Goal: Task Accomplishment & Management: Complete application form

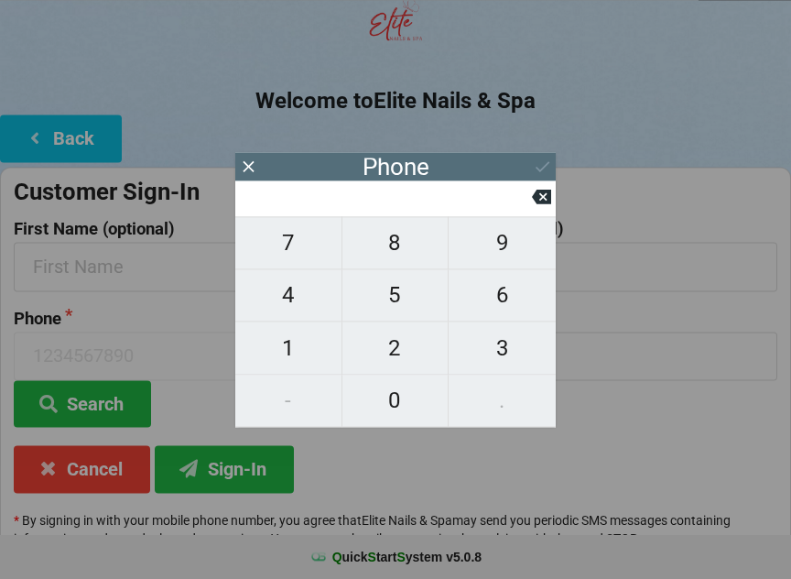
scroll to position [136, 0]
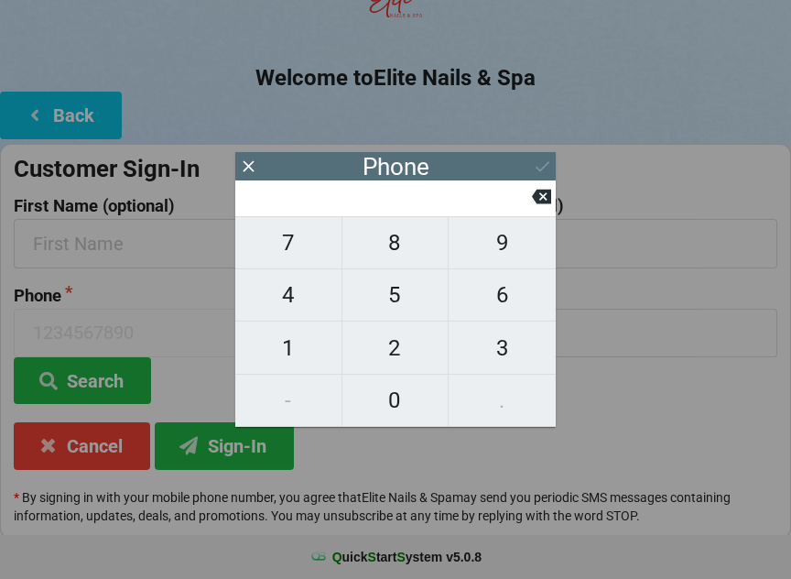
click at [306, 292] on span "4" at bounding box center [288, 295] width 106 height 38
type input "4"
click at [304, 236] on span "7" at bounding box center [288, 242] width 106 height 38
type input "47"
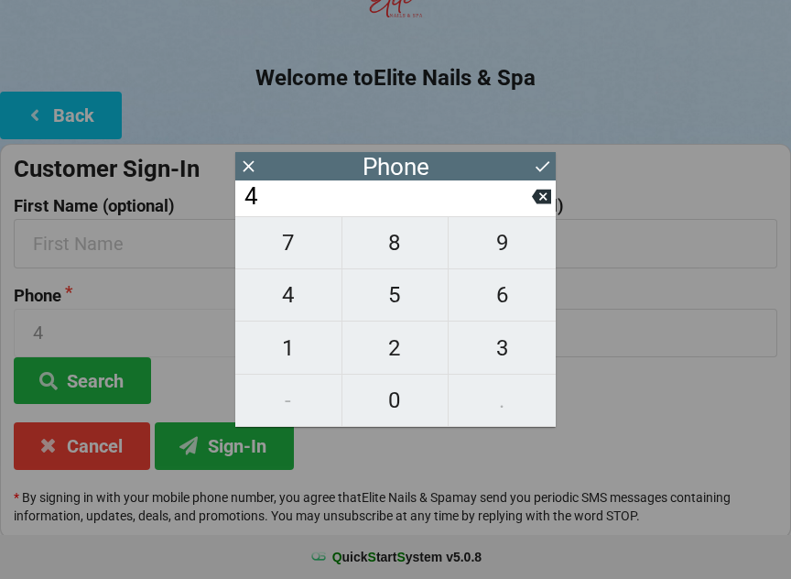
type input "47"
click at [384, 384] on span "0" at bounding box center [395, 400] width 106 height 38
type input "470"
click at [293, 304] on span "4" at bounding box center [288, 295] width 106 height 38
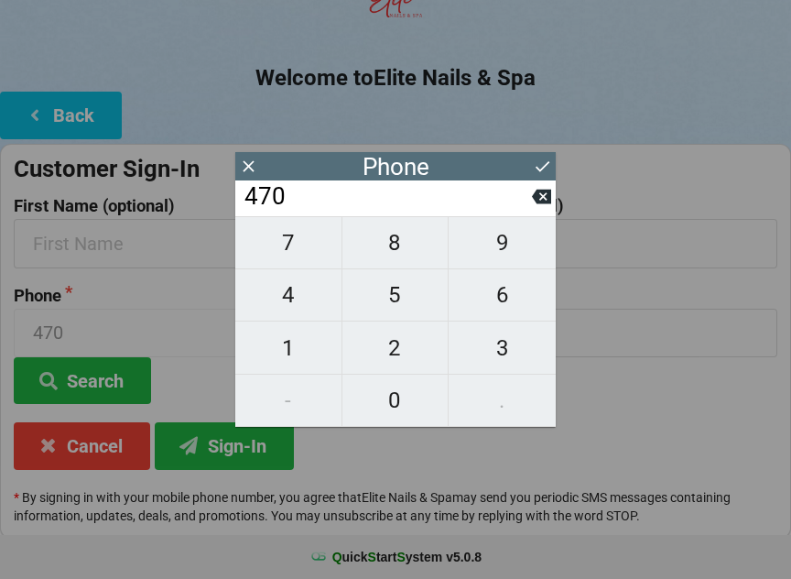
type input "4704"
click at [408, 302] on span "5" at bounding box center [395, 295] width 106 height 38
type input "47045"
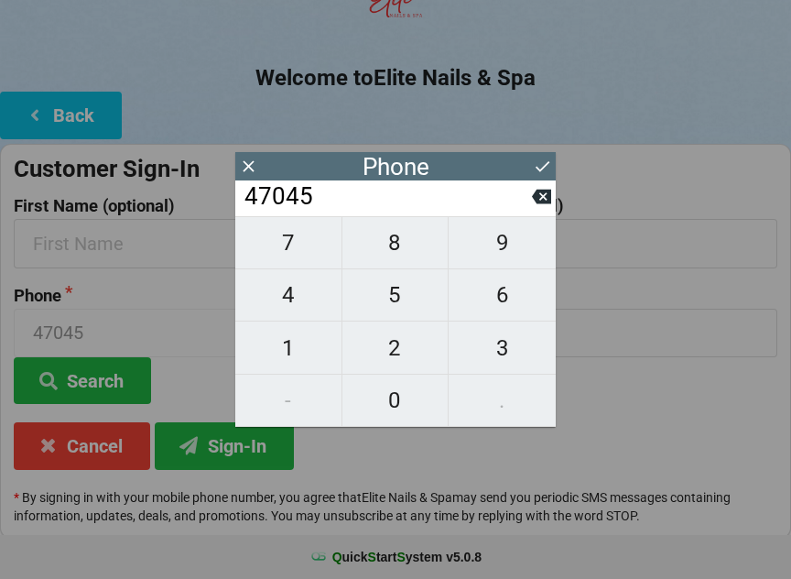
click at [412, 298] on span "5" at bounding box center [395, 295] width 106 height 38
type input "470455"
click at [384, 407] on span "0" at bounding box center [395, 400] width 106 height 38
type input "4704550"
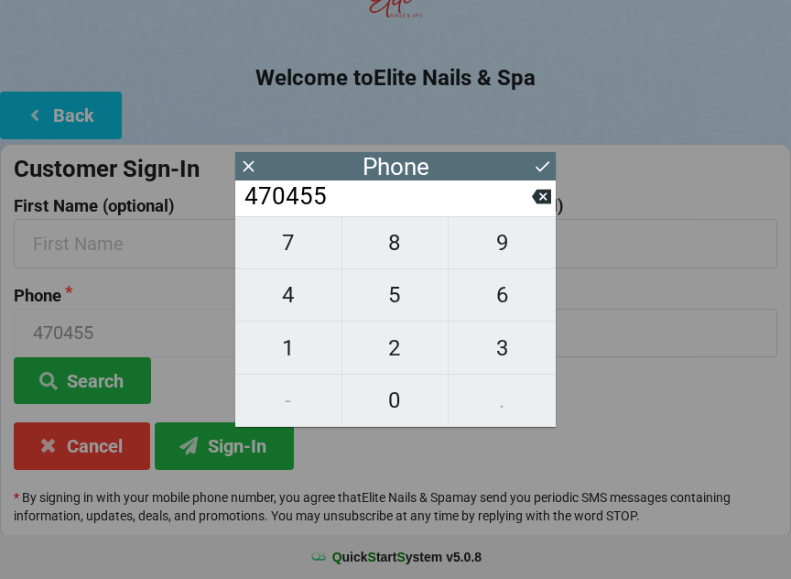
type input "4704550"
click at [293, 259] on span "7" at bounding box center [288, 242] width 106 height 38
type input "47045507"
click at [295, 303] on span "4" at bounding box center [288, 295] width 106 height 38
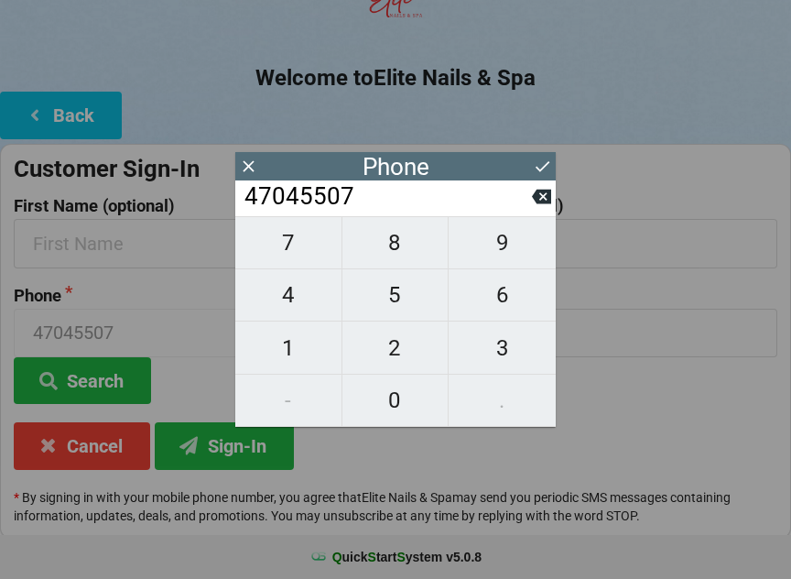
type input "470455074"
click at [499, 354] on span "3" at bounding box center [502, 348] width 107 height 38
type input "4704550743"
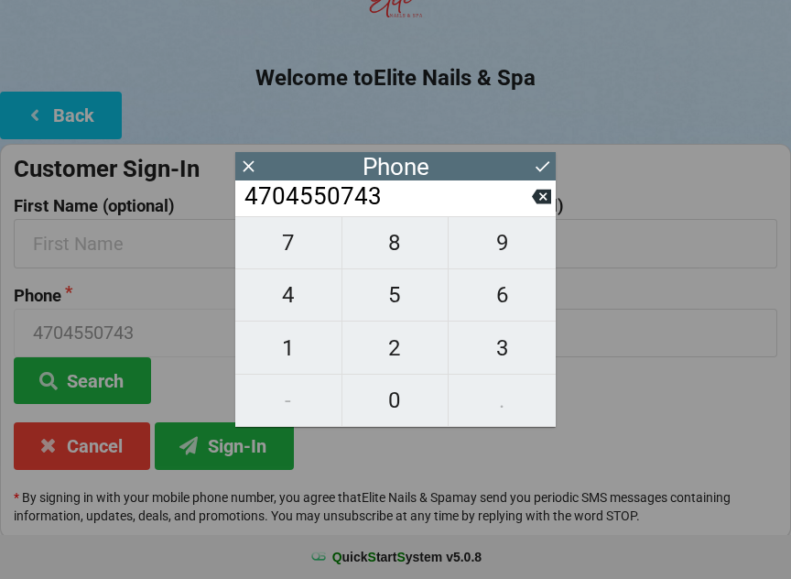
click at [536, 161] on icon at bounding box center [542, 166] width 19 height 19
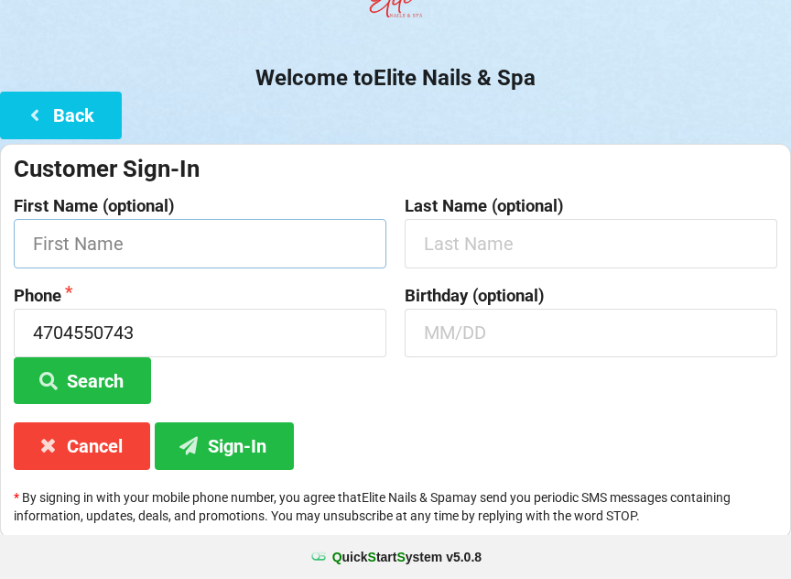
click at [292, 240] on input "text" at bounding box center [200, 243] width 373 height 49
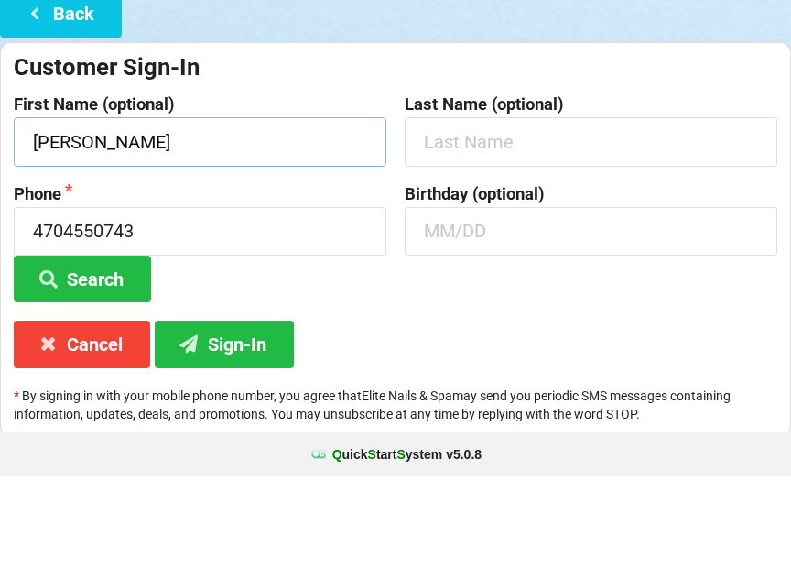
type input "[PERSON_NAME]"
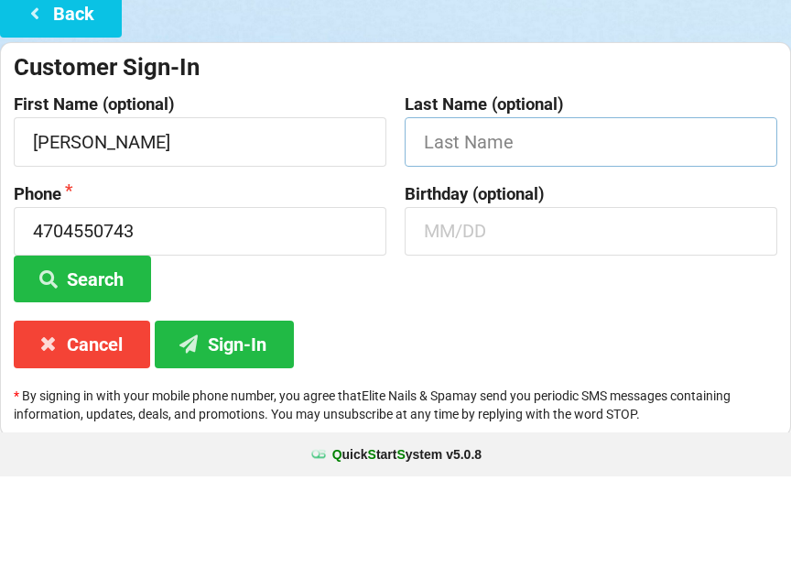
click at [529, 220] on input "text" at bounding box center [591, 244] width 373 height 49
type input "Roman"
click at [521, 309] on input "text" at bounding box center [591, 333] width 373 height 49
type input "09/17"
click at [82, 358] on button "Search" at bounding box center [82, 381] width 137 height 47
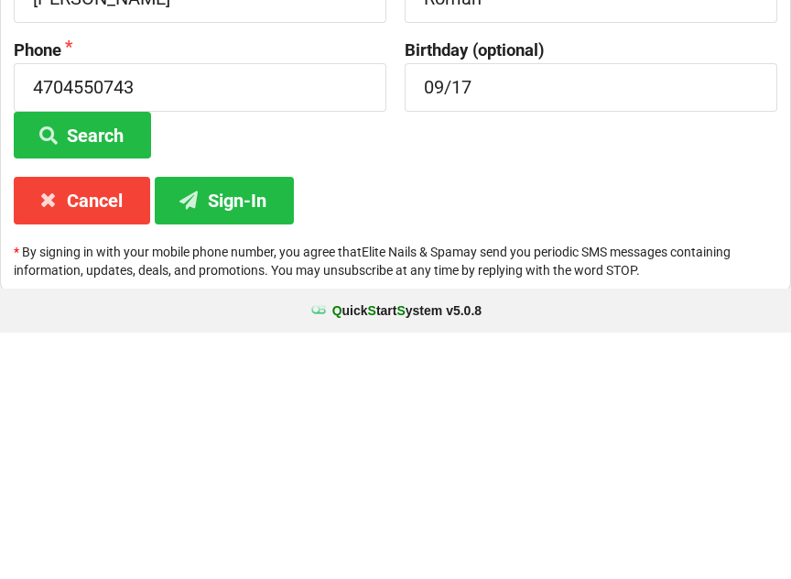
click at [234, 423] on button "Sign-In" at bounding box center [224, 446] width 139 height 47
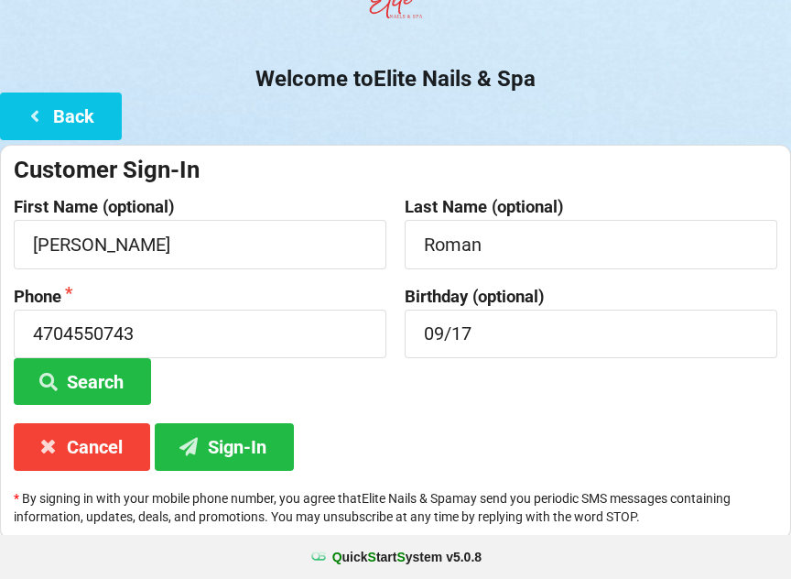
scroll to position [136, 0]
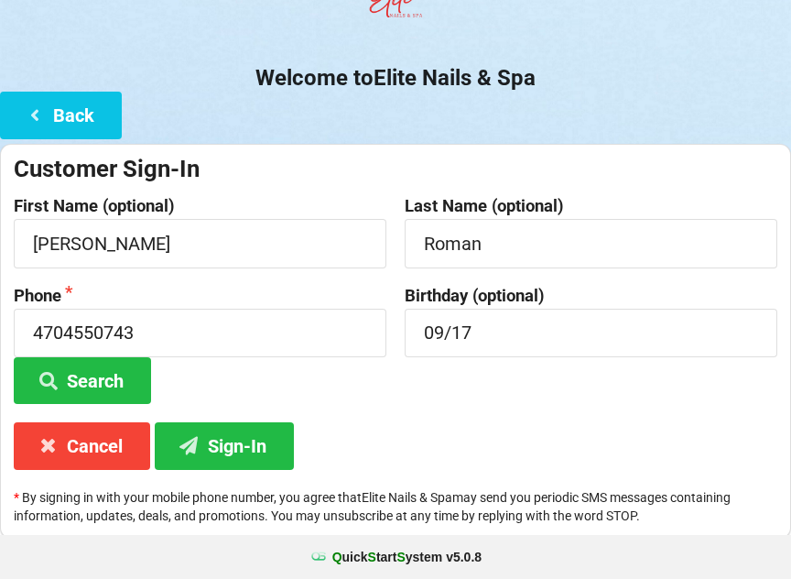
click at [100, 460] on button "Cancel" at bounding box center [82, 445] width 136 height 47
click at [98, 459] on button "Cancel" at bounding box center [82, 445] width 136 height 47
click at [106, 124] on button "Back" at bounding box center [61, 115] width 122 height 47
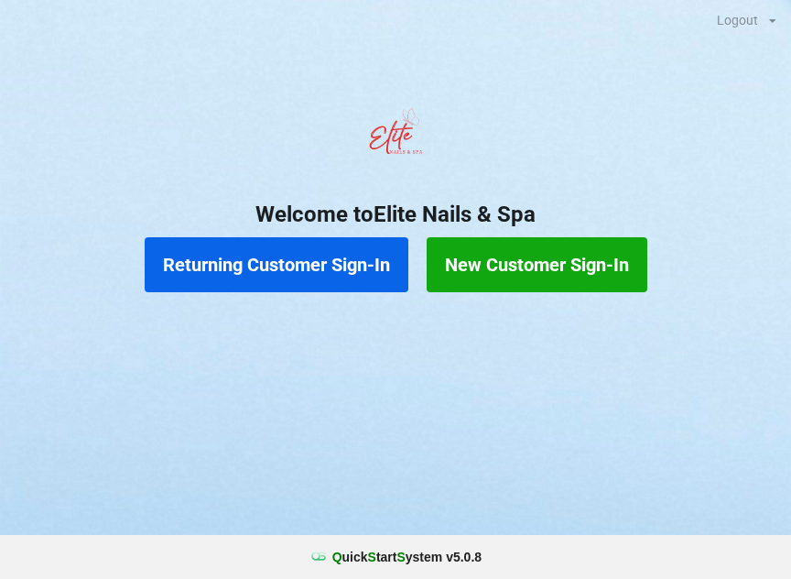
click at [352, 263] on button "Returning Customer Sign-In" at bounding box center [277, 264] width 264 height 55
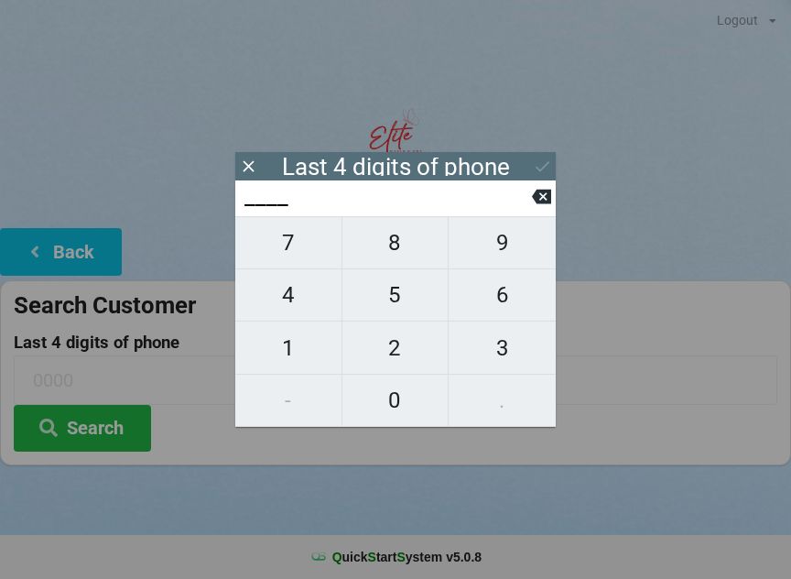
click at [308, 297] on span "4" at bounding box center [288, 295] width 106 height 38
type input "4___"
click at [308, 233] on button "7" at bounding box center [288, 242] width 107 height 53
type input "47__"
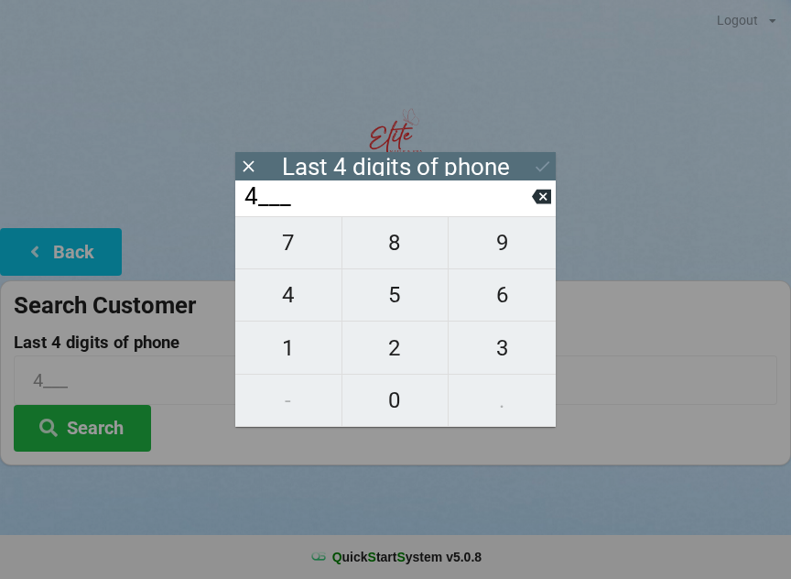
type input "47__"
click at [405, 392] on span "0" at bounding box center [395, 400] width 106 height 38
type input "470_"
click at [291, 303] on span "4" at bounding box center [288, 295] width 106 height 38
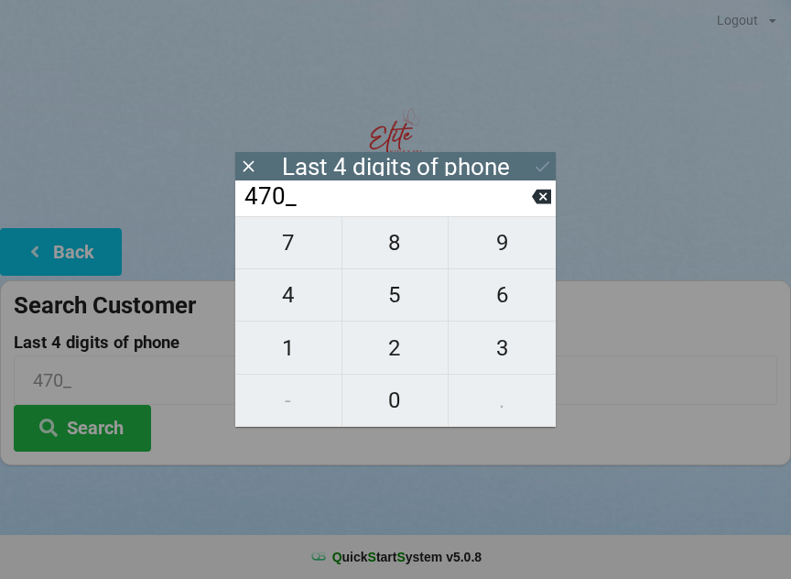
type input "4704"
click at [405, 300] on div "7 8 9 4 5 6 1 2 3 - 0 ." at bounding box center [395, 321] width 320 height 211
click at [393, 309] on div "7 8 9 4 5 6 1 2 3 - 0 ." at bounding box center [395, 321] width 320 height 211
click at [521, 211] on input "4704" at bounding box center [387, 196] width 289 height 29
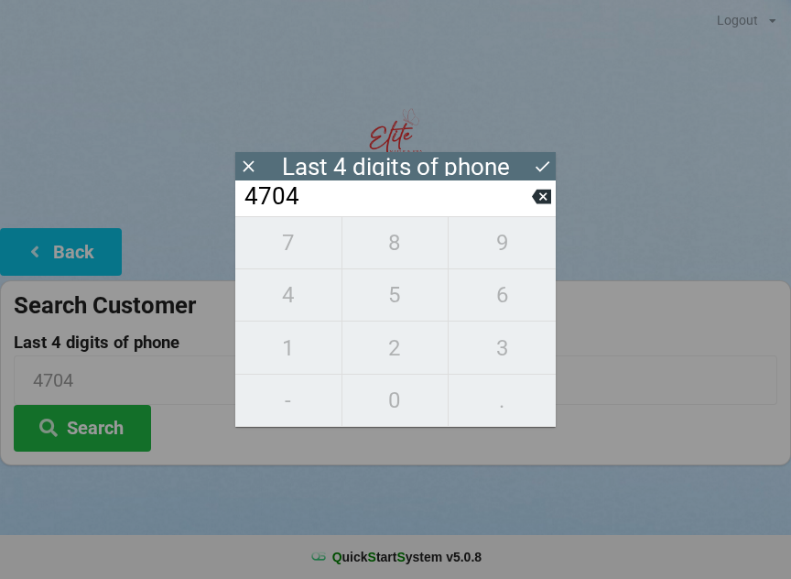
click at [344, 199] on input "4704" at bounding box center [387, 196] width 289 height 29
click at [253, 169] on icon at bounding box center [248, 165] width 11 height 11
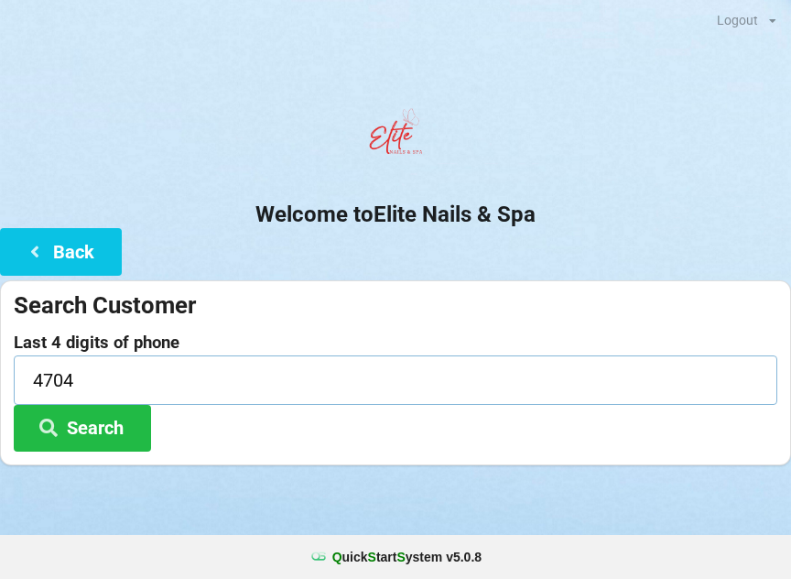
click at [115, 375] on input "4704" at bounding box center [395, 379] width 763 height 49
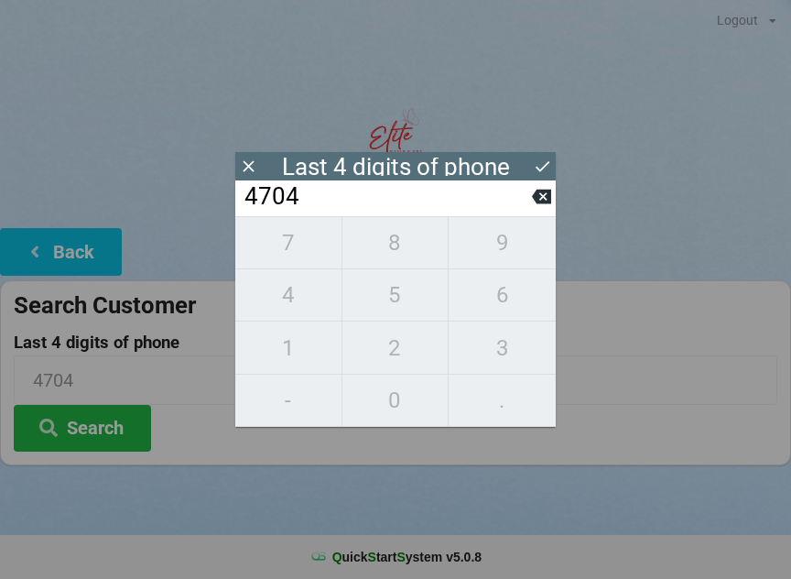
click at [256, 168] on icon at bounding box center [248, 166] width 19 height 19
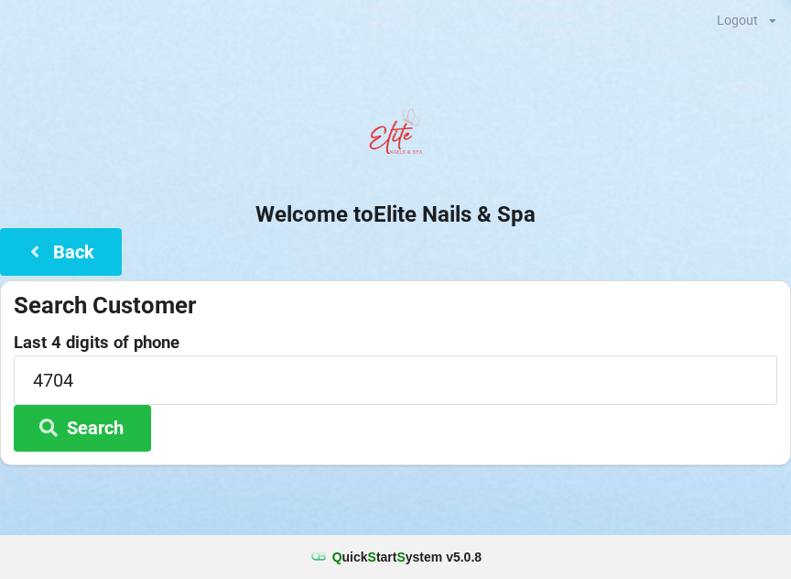
click at [91, 249] on button "Back" at bounding box center [61, 251] width 122 height 47
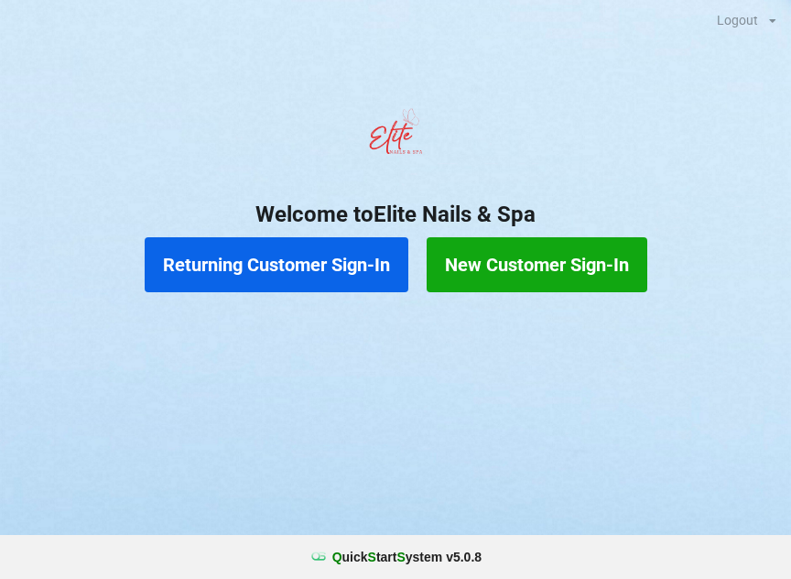
click at [305, 259] on button "Returning Customer Sign-In" at bounding box center [277, 264] width 264 height 55
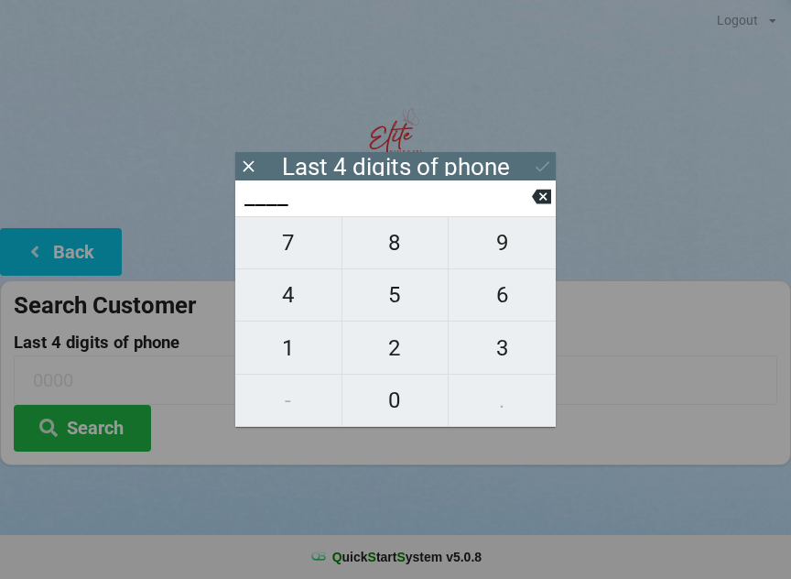
click at [406, 394] on span "0" at bounding box center [395, 400] width 106 height 38
type input "0___"
click at [310, 242] on span "7" at bounding box center [288, 242] width 106 height 38
type input "07__"
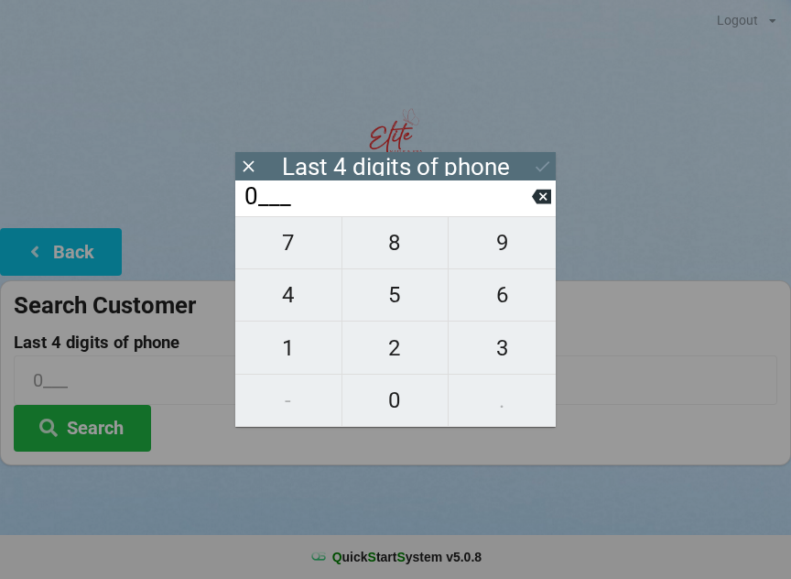
type input "07__"
click at [300, 301] on span "4" at bounding box center [288, 295] width 106 height 38
type input "074_"
click at [506, 362] on span "3" at bounding box center [502, 348] width 107 height 38
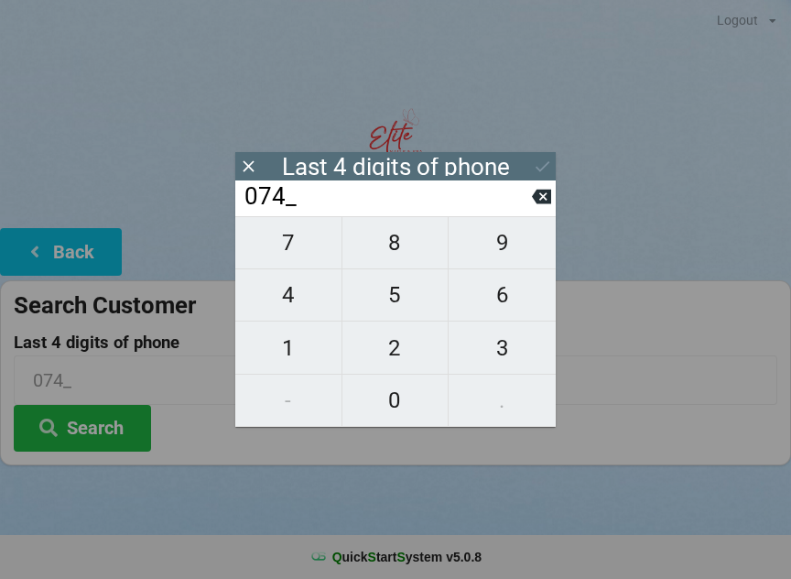
type input "0743"
click at [535, 163] on icon at bounding box center [542, 166] width 19 height 19
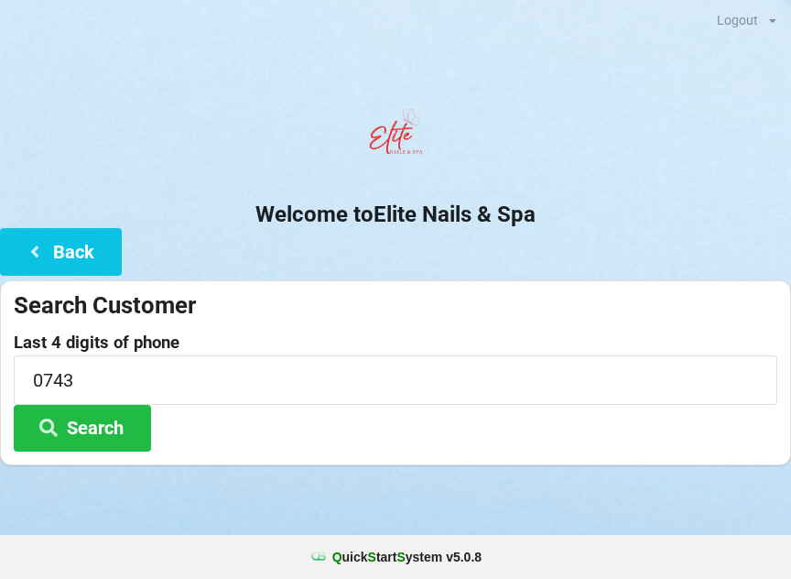
click at [87, 445] on button "Search" at bounding box center [82, 428] width 137 height 47
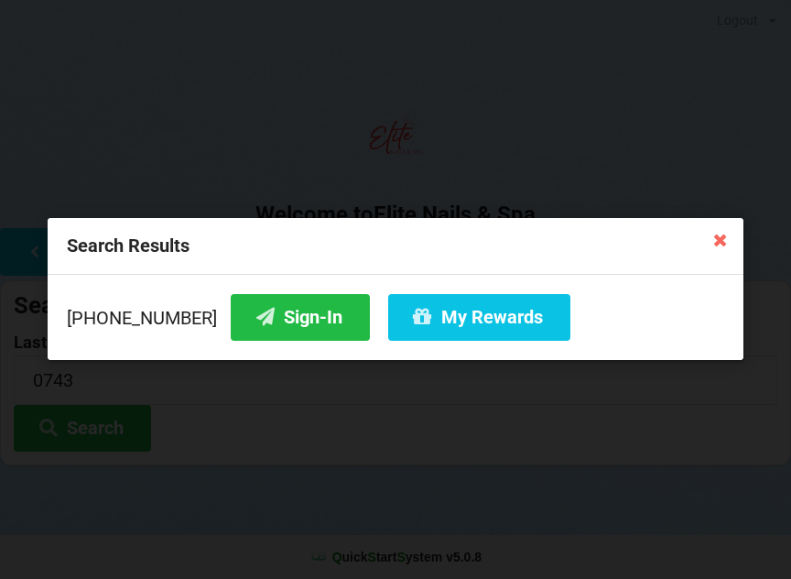
click at [277, 329] on button "Sign-In" at bounding box center [300, 317] width 139 height 47
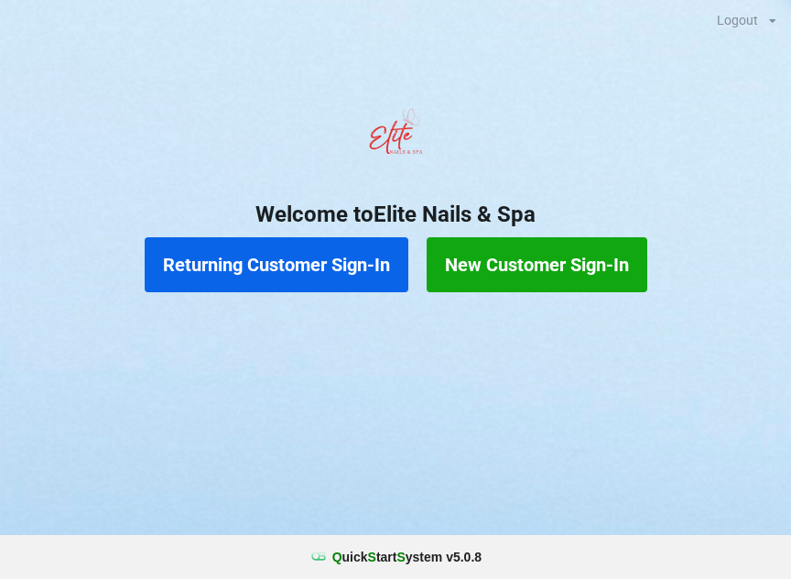
click at [307, 251] on button "Returning Customer Sign-In" at bounding box center [277, 264] width 264 height 55
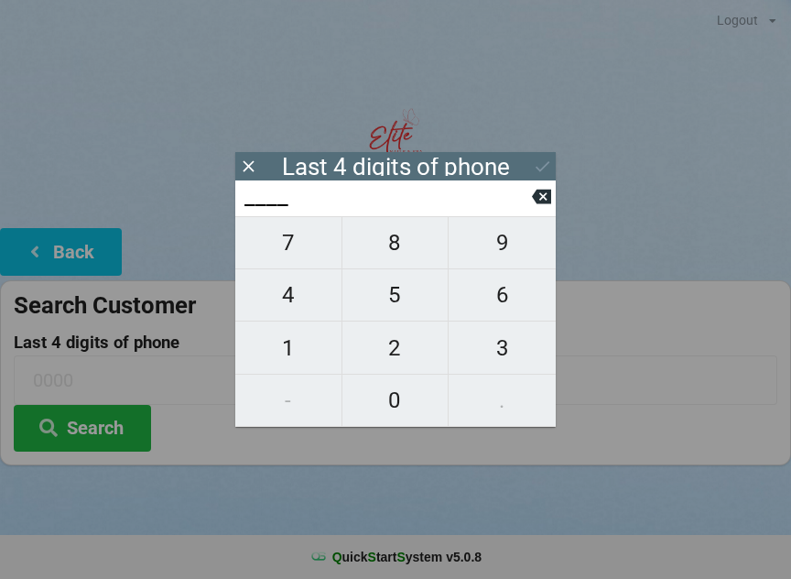
click at [391, 295] on span "5" at bounding box center [395, 295] width 106 height 38
type input "5___"
click at [507, 285] on span "6" at bounding box center [502, 295] width 107 height 38
type input "56__"
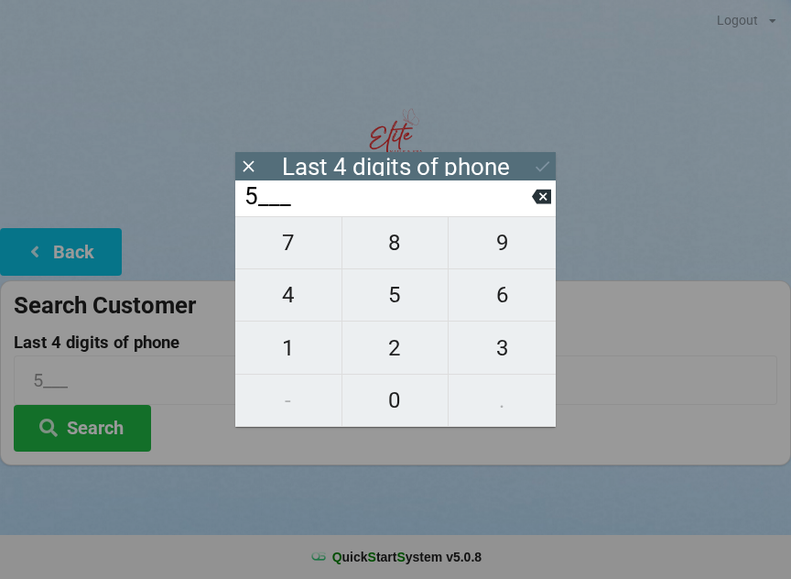
type input "56__"
click at [546, 202] on icon at bounding box center [541, 196] width 19 height 15
click at [540, 205] on icon at bounding box center [541, 196] width 19 height 19
click at [415, 253] on span "8" at bounding box center [395, 242] width 106 height 38
type input "8___"
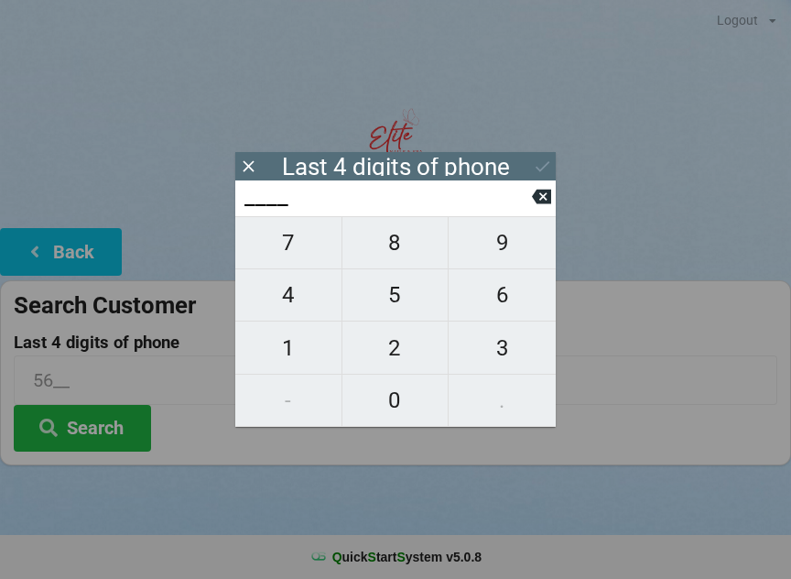
type input "8___"
click at [404, 256] on span "8" at bounding box center [395, 242] width 106 height 38
type input "88__"
click at [492, 241] on span "9" at bounding box center [502, 242] width 107 height 38
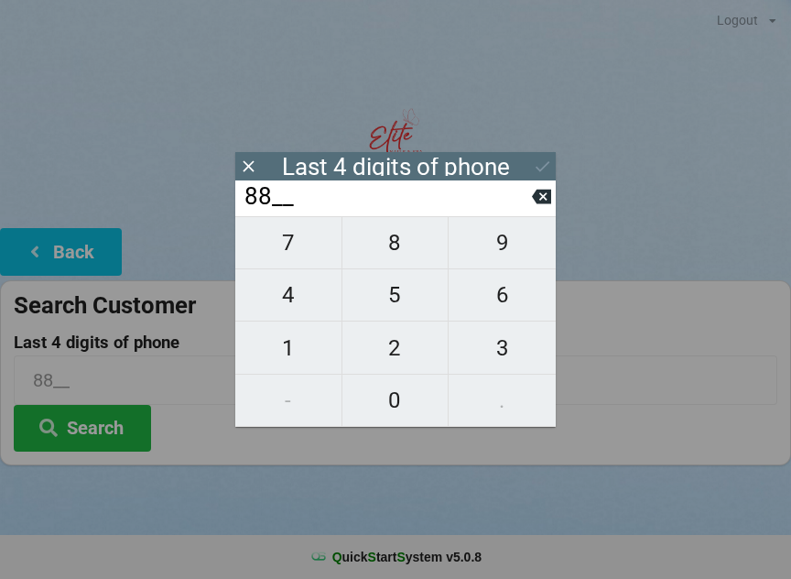
type input "889_"
click at [287, 350] on span "1" at bounding box center [288, 348] width 106 height 38
type input "8891"
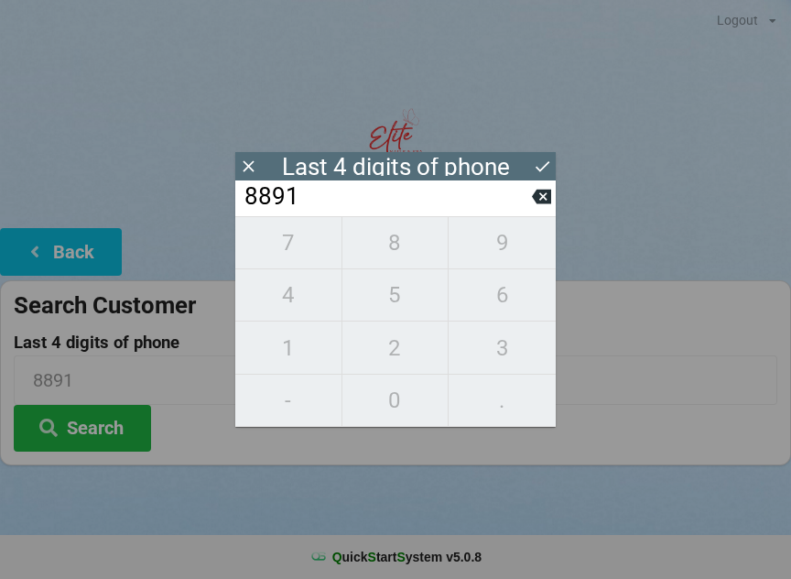
click at [547, 156] on button at bounding box center [542, 166] width 19 height 25
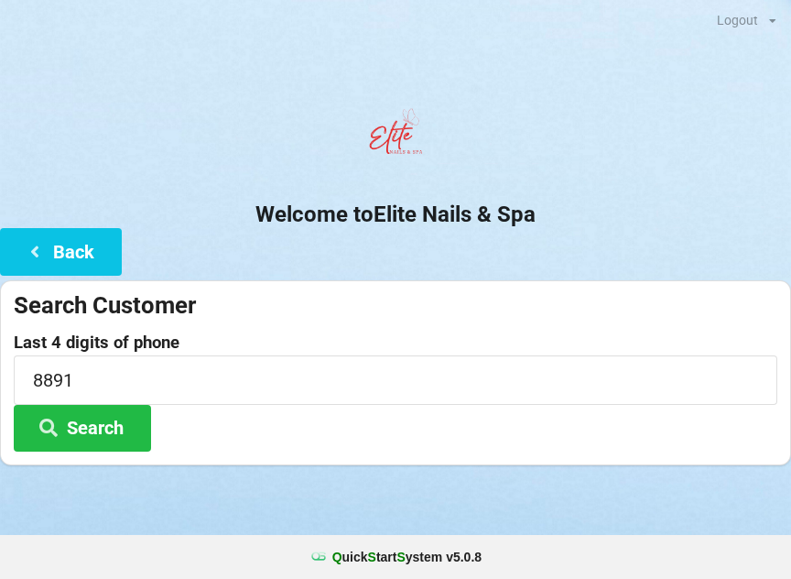
click at [113, 433] on button "Search" at bounding box center [82, 428] width 137 height 47
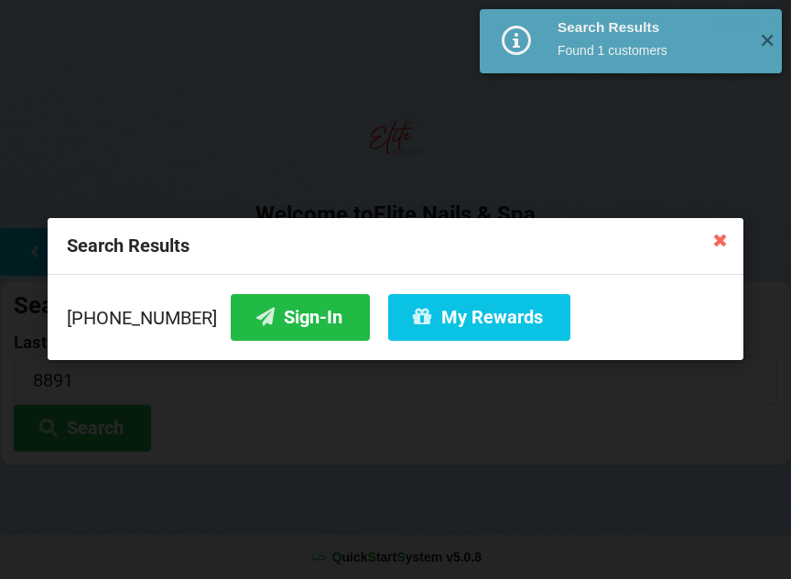
click at [458, 322] on button "My Rewards" at bounding box center [479, 317] width 182 height 47
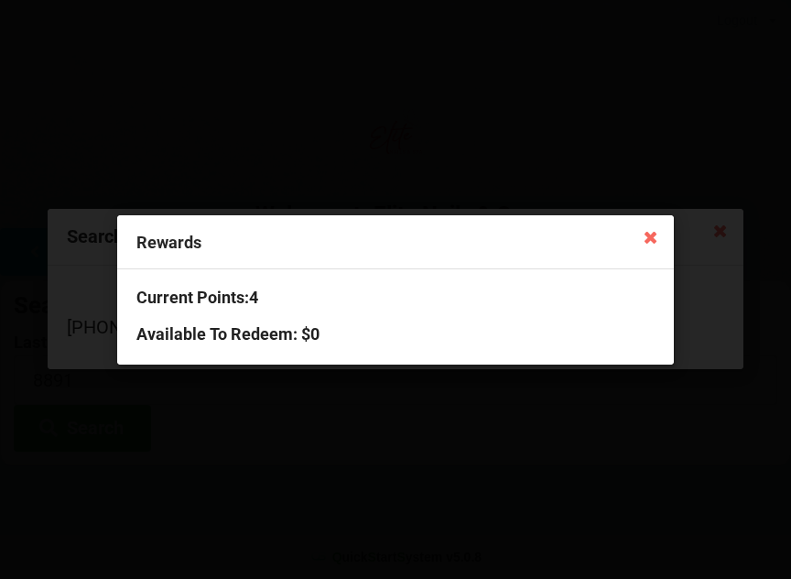
click at [212, 225] on div "Rewards" at bounding box center [395, 242] width 557 height 54
click at [644, 222] on icon at bounding box center [649, 236] width 29 height 29
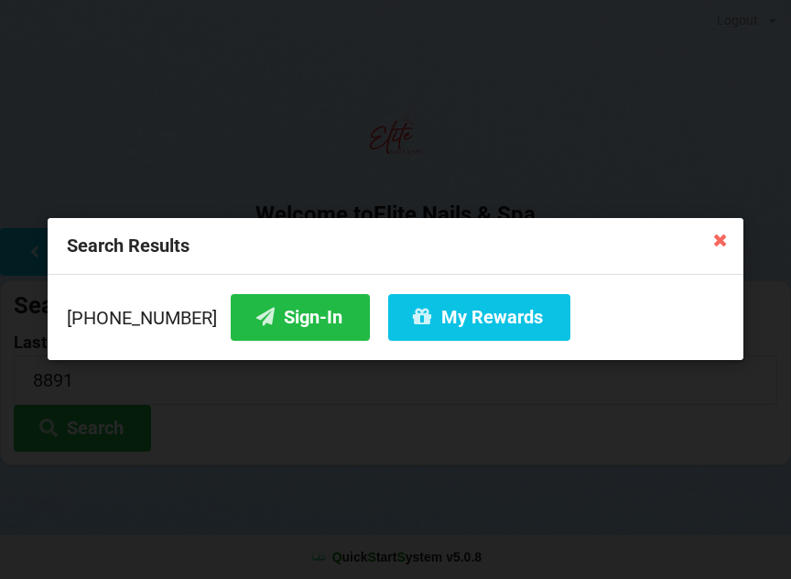
click at [231, 294] on button "Sign-In" at bounding box center [300, 317] width 139 height 47
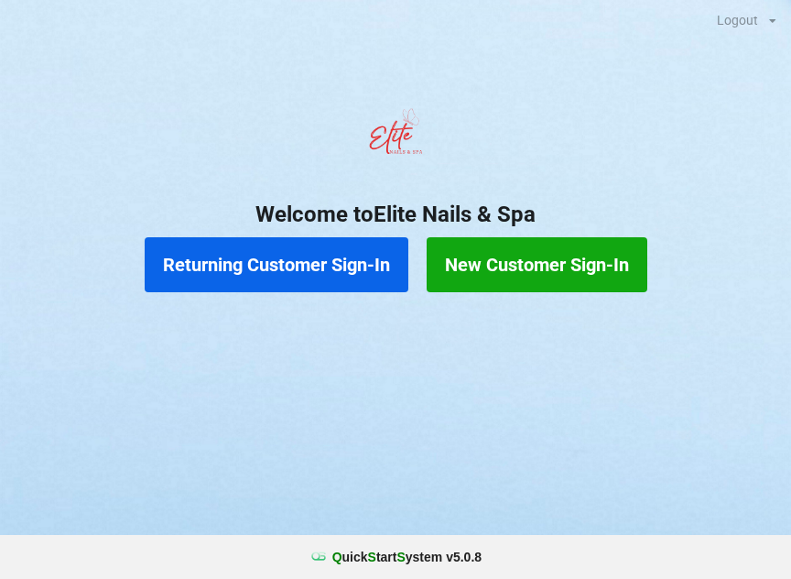
click at [301, 258] on button "Returning Customer Sign-In" at bounding box center [277, 264] width 264 height 55
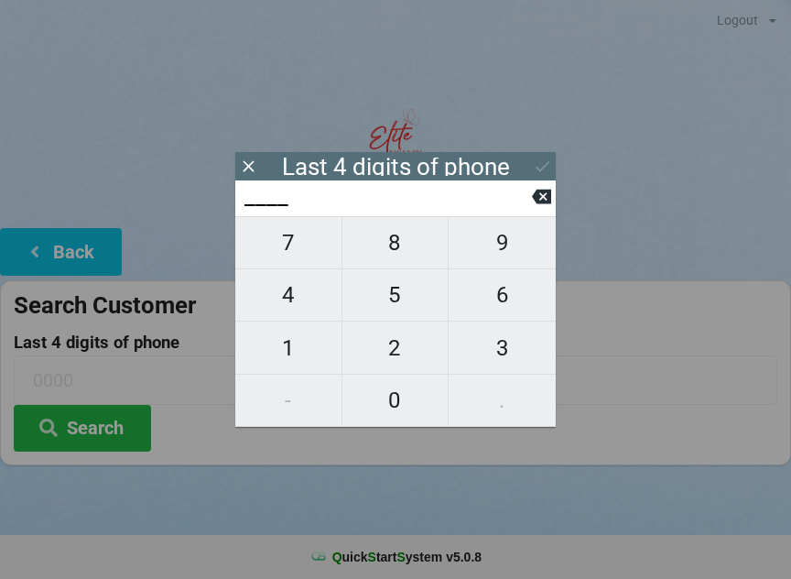
click at [242, 168] on icon at bounding box center [248, 166] width 19 height 19
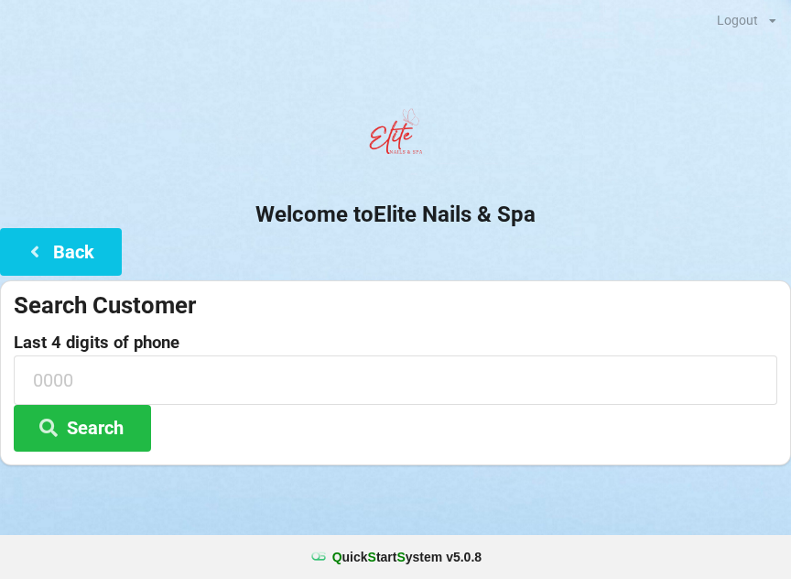
click at [37, 257] on icon at bounding box center [35, 251] width 22 height 16
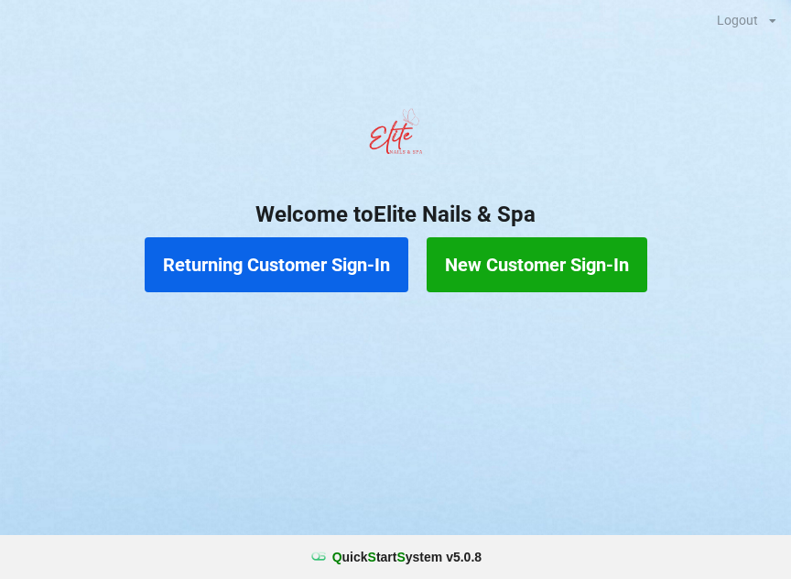
click at [471, 265] on button "New Customer Sign-In" at bounding box center [537, 264] width 221 height 55
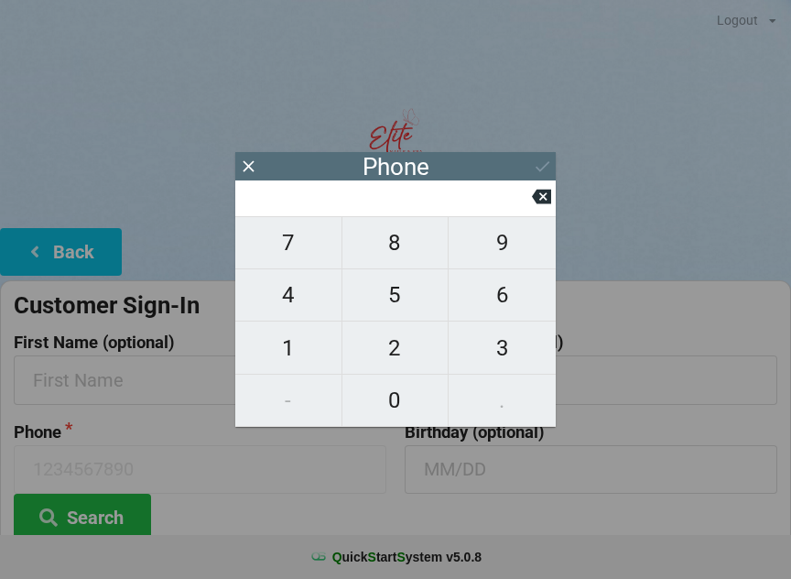
click at [486, 372] on button "3" at bounding box center [502, 347] width 107 height 52
type input "3"
click at [391, 361] on span "2" at bounding box center [395, 348] width 106 height 38
type input "32"
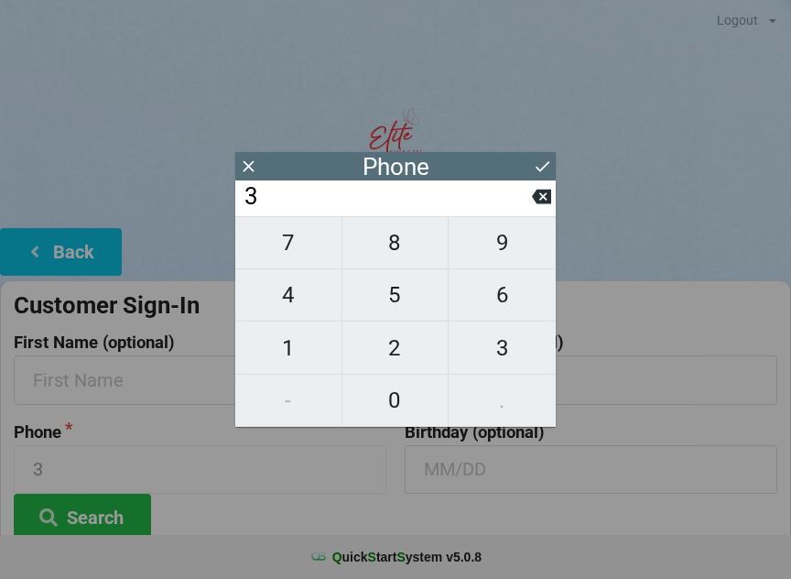
type input "32"
click at [278, 351] on span "1" at bounding box center [288, 348] width 106 height 38
type input "321"
click at [273, 308] on span "4" at bounding box center [288, 295] width 106 height 38
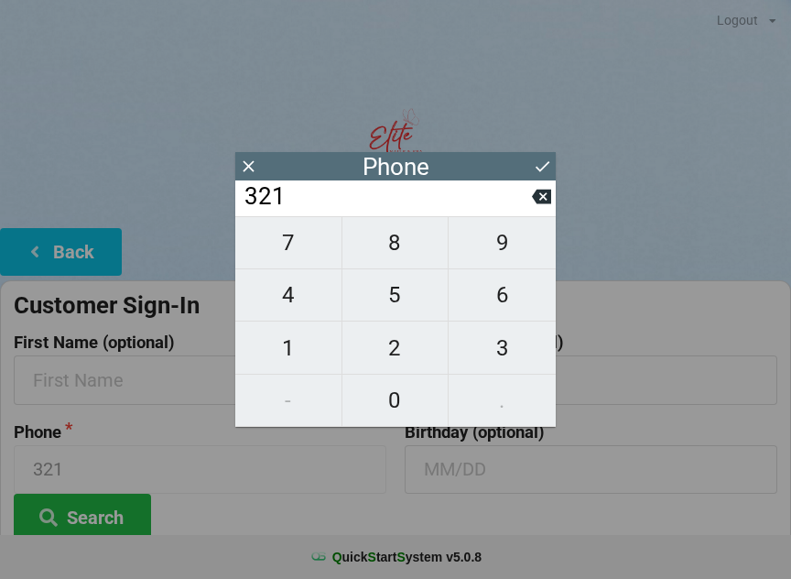
type input "3214"
click at [531, 348] on span "3" at bounding box center [502, 348] width 107 height 38
type input "32143"
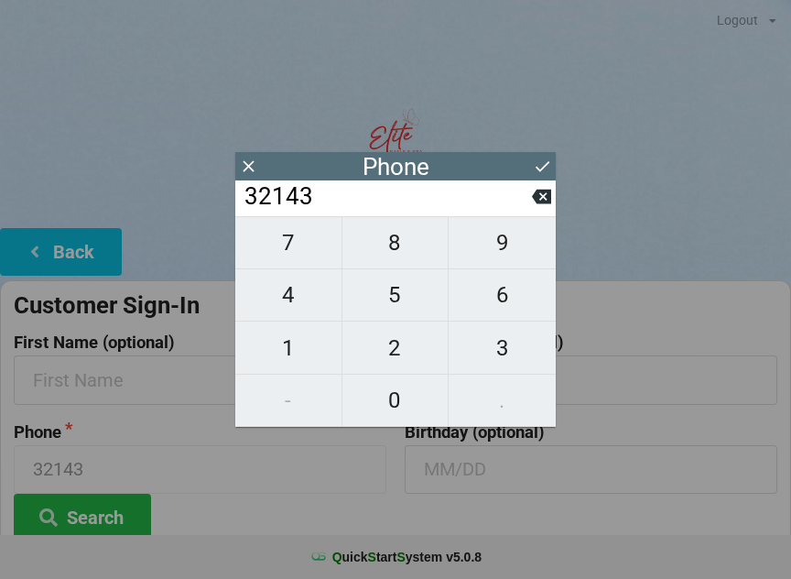
click at [264, 259] on span "7" at bounding box center [288, 242] width 106 height 38
type input "321437"
click at [375, 314] on span "5" at bounding box center [395, 295] width 106 height 38
type input "3214375"
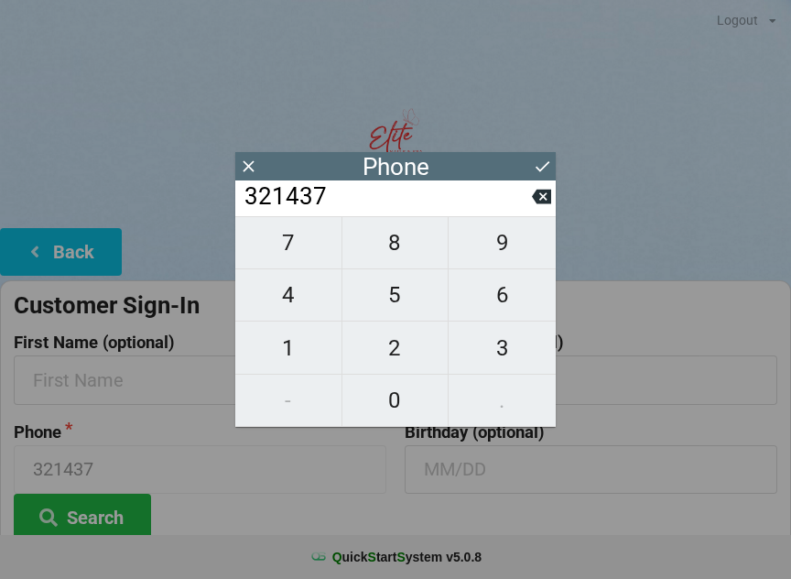
type input "3214375"
click at [273, 277] on button "4" at bounding box center [288, 295] width 107 height 52
type input "32143754"
click at [262, 262] on span "7" at bounding box center [288, 242] width 106 height 38
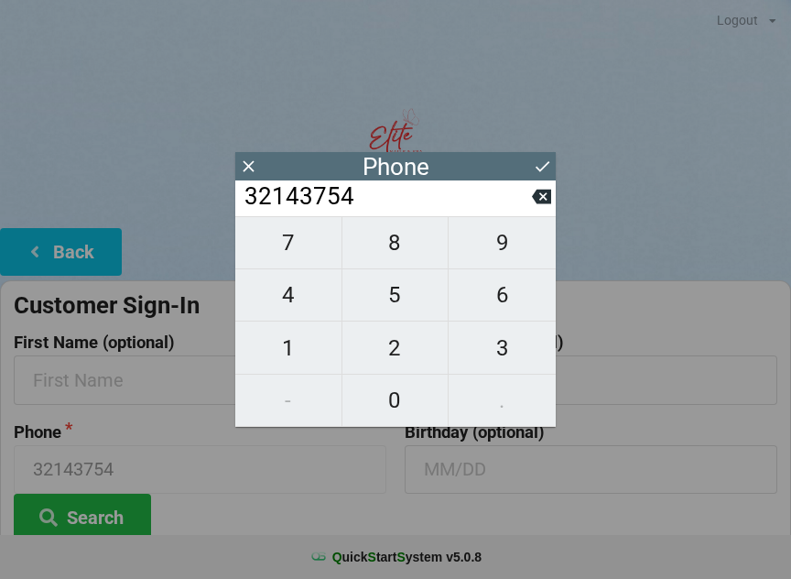
type input "321437547"
click at [543, 204] on icon at bounding box center [541, 196] width 19 height 15
click at [534, 201] on icon at bounding box center [541, 196] width 19 height 15
click at [265, 240] on span "7" at bounding box center [288, 242] width 106 height 38
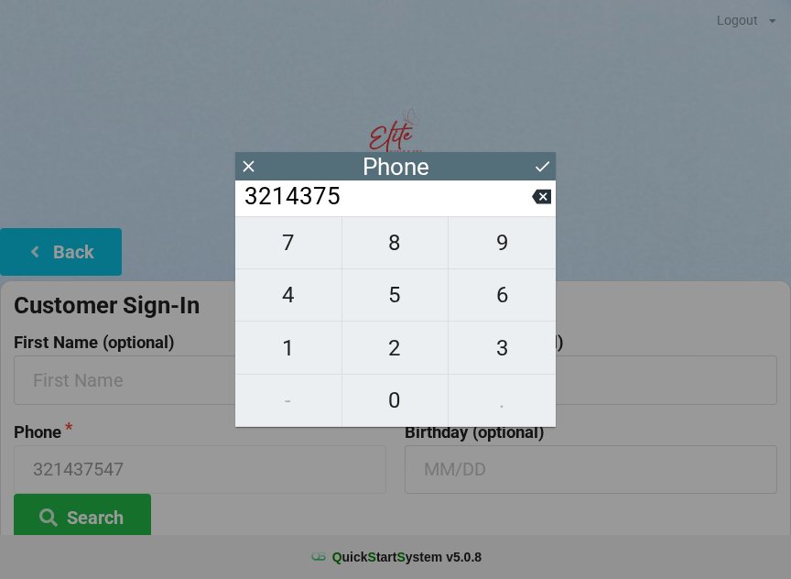
type input "32143757"
click at [266, 254] on span "7" at bounding box center [288, 242] width 106 height 38
type input "321437577"
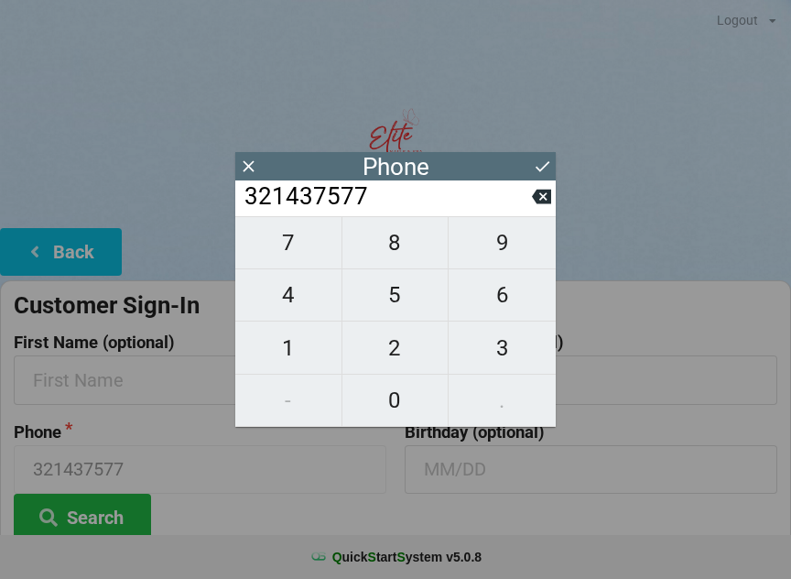
click at [391, 405] on span "0" at bounding box center [395, 400] width 106 height 38
type input "3214375770"
click at [533, 158] on icon at bounding box center [542, 166] width 19 height 19
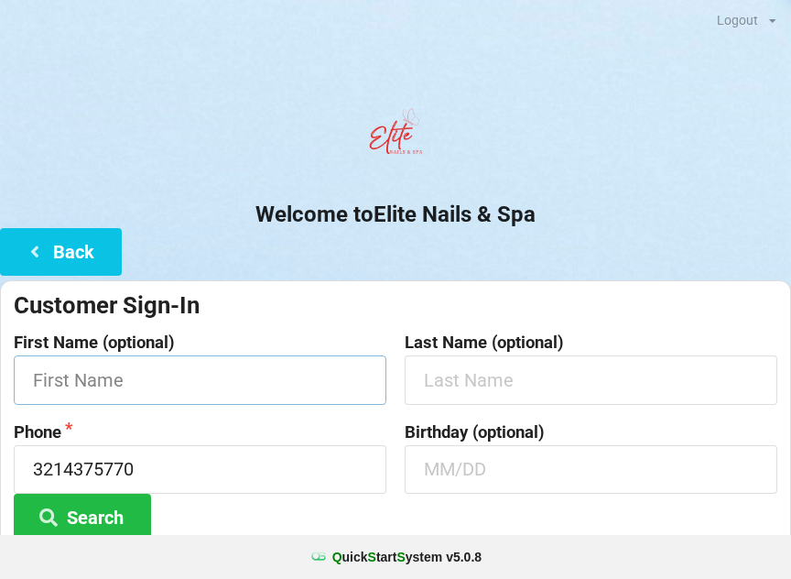
click at [81, 377] on input "text" at bounding box center [200, 379] width 373 height 49
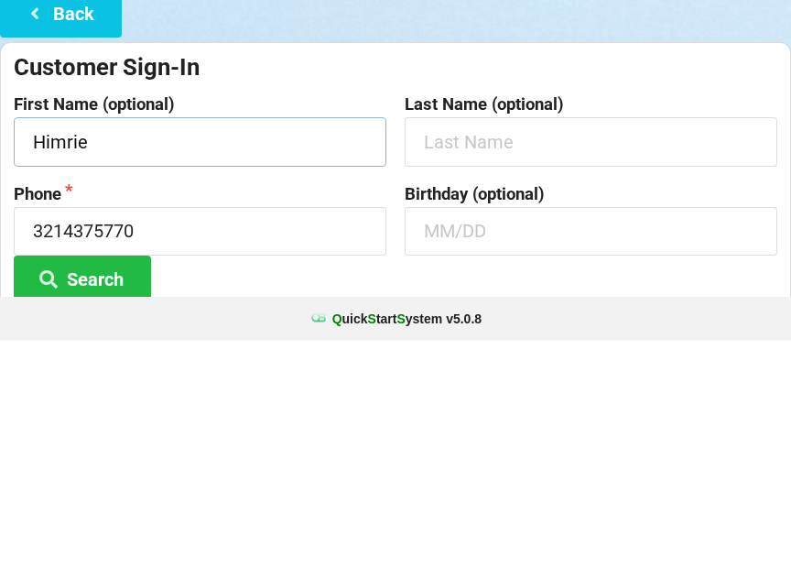
type input "Himrie"
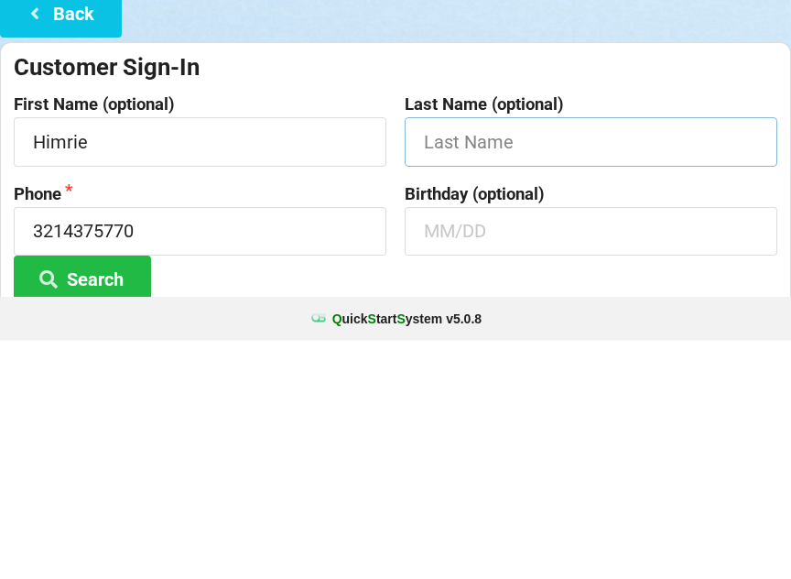
click at [441, 355] on input "text" at bounding box center [591, 379] width 373 height 49
type input "[PERSON_NAME]"
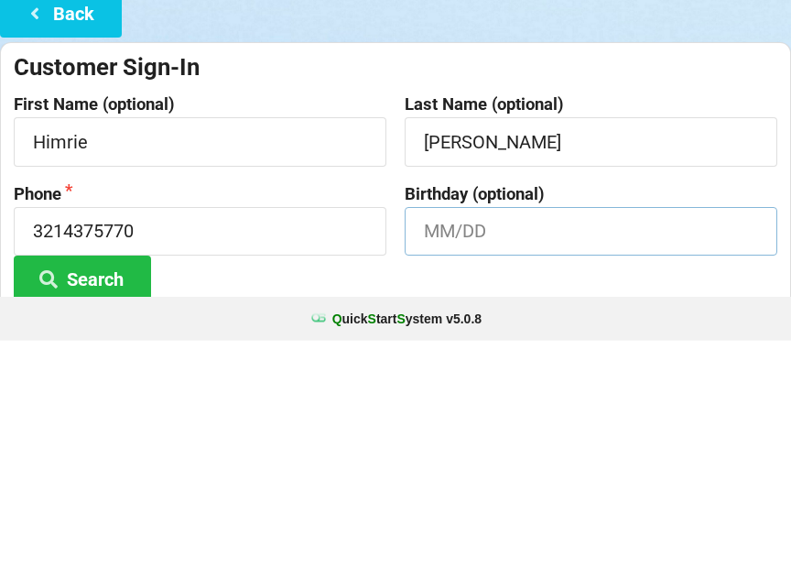
click at [439, 445] on input "text" at bounding box center [591, 469] width 373 height 49
type input "0"
click at [542, 445] on input "text" at bounding box center [591, 469] width 373 height 49
click at [341, 423] on label "Phone" at bounding box center [200, 432] width 373 height 18
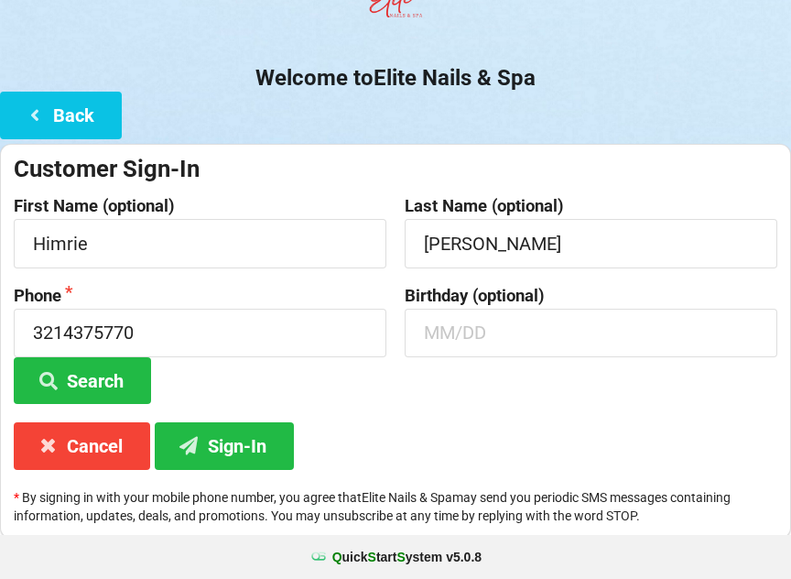
click at [220, 460] on button "Sign-In" at bounding box center [224, 445] width 139 height 47
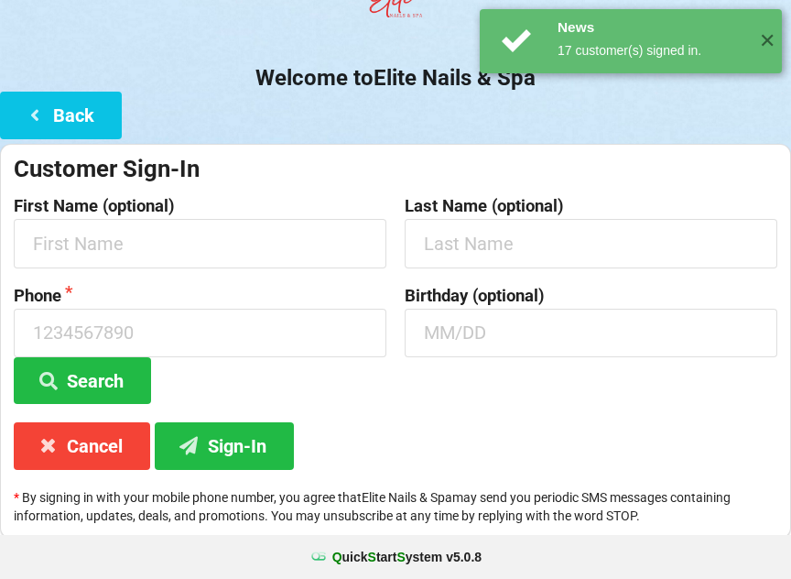
scroll to position [0, 0]
